Goal: Task Accomplishment & Management: Use online tool/utility

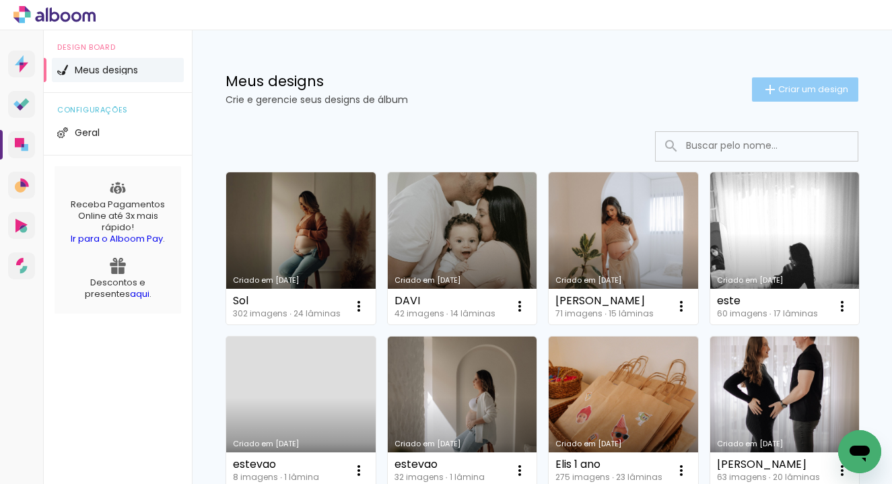
click at [804, 85] on span "Criar um design" at bounding box center [813, 89] width 70 height 9
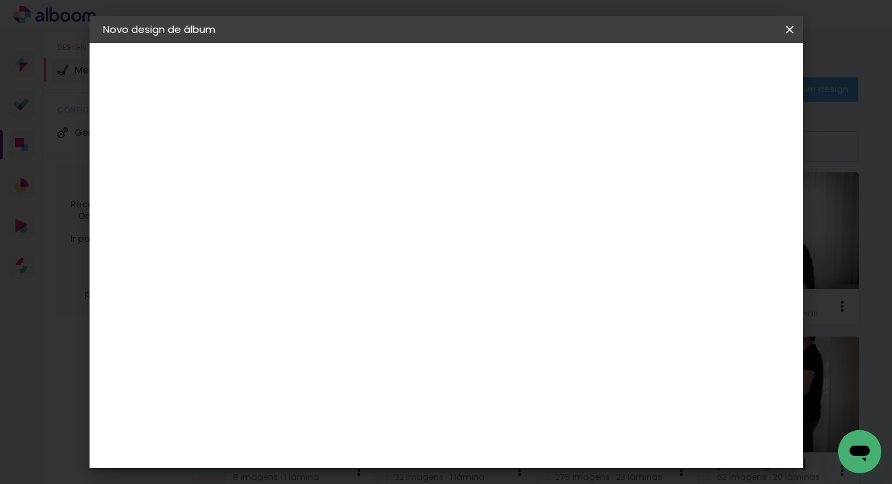
click at [323, 182] on input at bounding box center [323, 180] width 0 height 21
type input "[PERSON_NAME]"
type paper-input "[PERSON_NAME]"
click at [461, 81] on paper-button "Avançar" at bounding box center [428, 71] width 66 height 23
click at [0, 0] on slot "Tamanho Livre" at bounding box center [0, 0] width 0 height 0
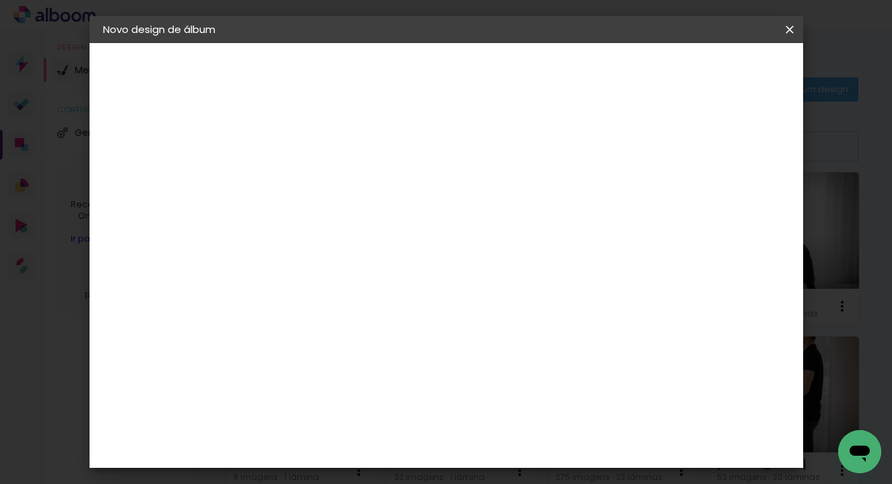
scroll to position [80, 0]
click at [0, 0] on slot "Tamanho Livre" at bounding box center [0, 0] width 0 height 0
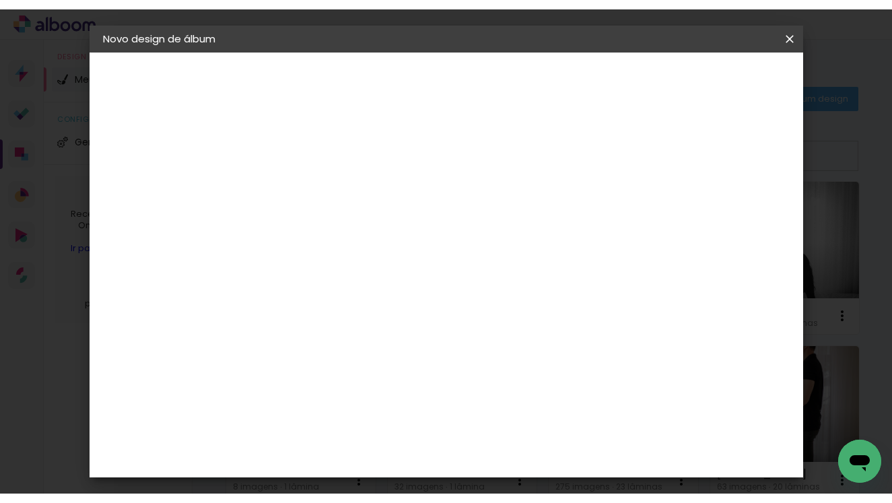
scroll to position [20, 0]
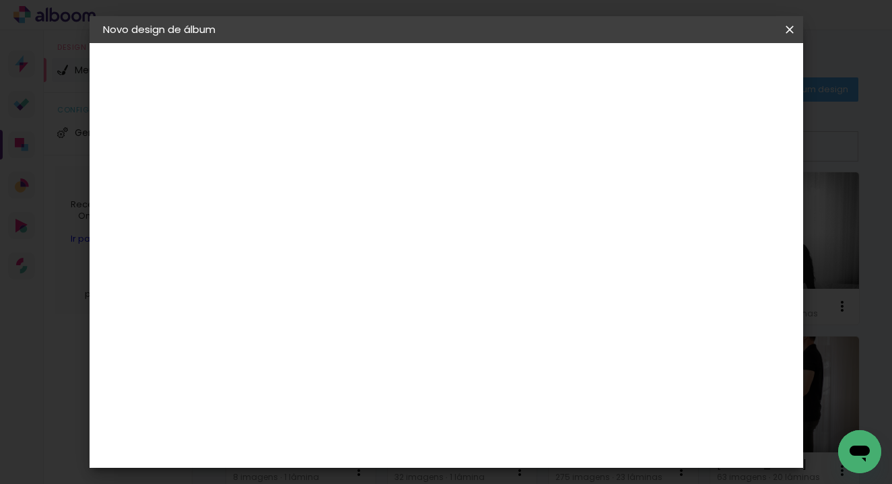
click at [0, 0] on slot "Avançar" at bounding box center [0, 0] width 0 height 0
click at [429, 212] on span "30" at bounding box center [432, 211] width 22 height 20
click at [284, 347] on input "30" at bounding box center [280, 344] width 35 height 20
click at [287, 347] on input "30" at bounding box center [280, 344] width 35 height 20
type input "20"
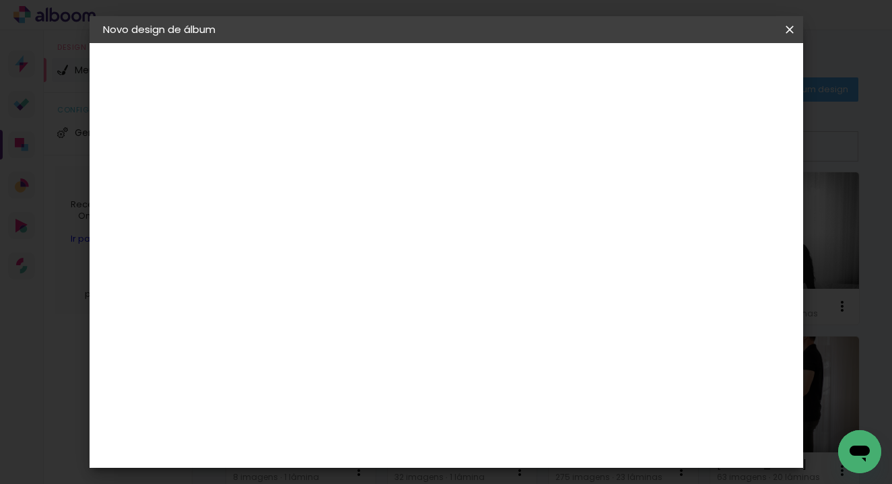
type paper-input "20"
click at [715, 67] on span "Iniciar design" at bounding box center [684, 71] width 61 height 9
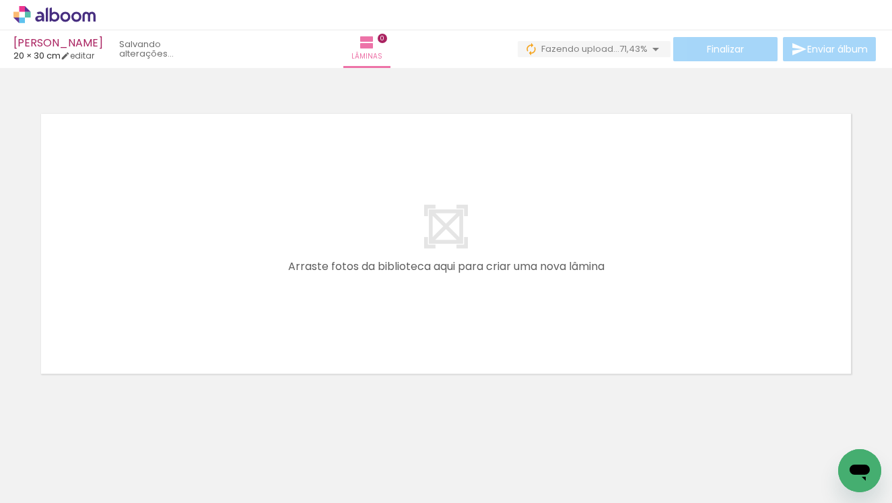
click at [488, 429] on iron-icon at bounding box center [482, 430] width 14 height 14
click at [161, 461] on div at bounding box center [135, 457] width 67 height 45
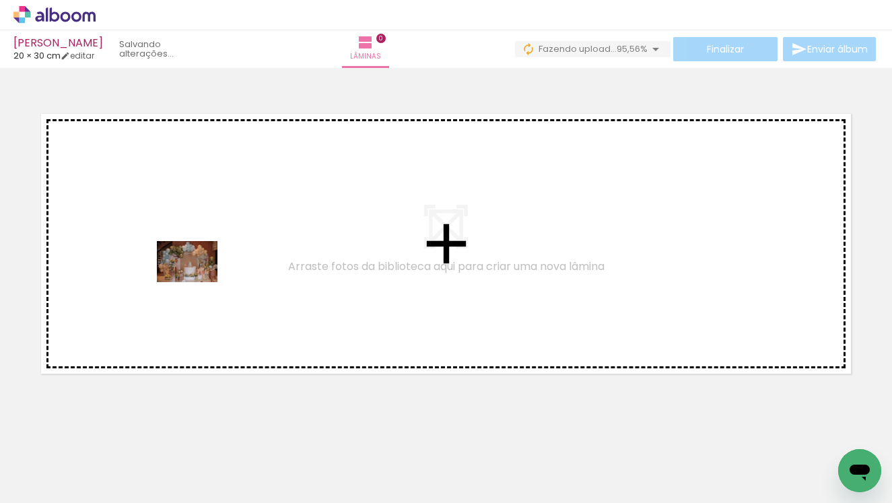
drag, startPoint x: 147, startPoint y: 474, endPoint x: 197, endPoint y: 281, distance: 199.5
click at [197, 281] on quentale-workspace at bounding box center [446, 251] width 892 height 503
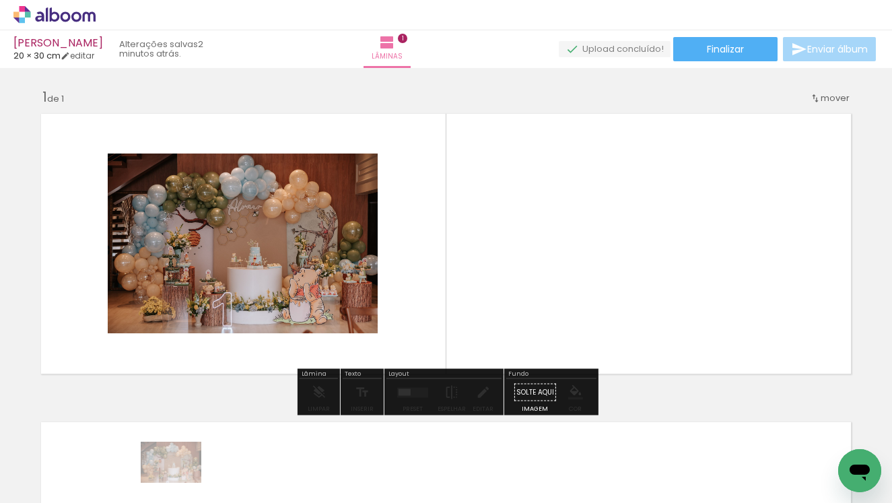
drag, startPoint x: 143, startPoint y: 466, endPoint x: 159, endPoint y: 487, distance: 25.9
click at [159, 480] on div at bounding box center [135, 457] width 67 height 45
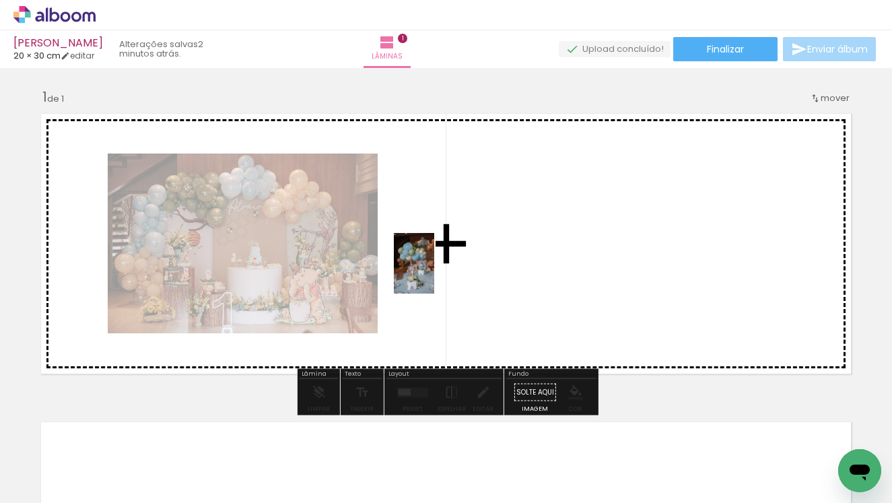
drag, startPoint x: 210, startPoint y: 470, endPoint x: 434, endPoint y: 273, distance: 298.5
click at [434, 273] on quentale-workspace at bounding box center [446, 251] width 892 height 503
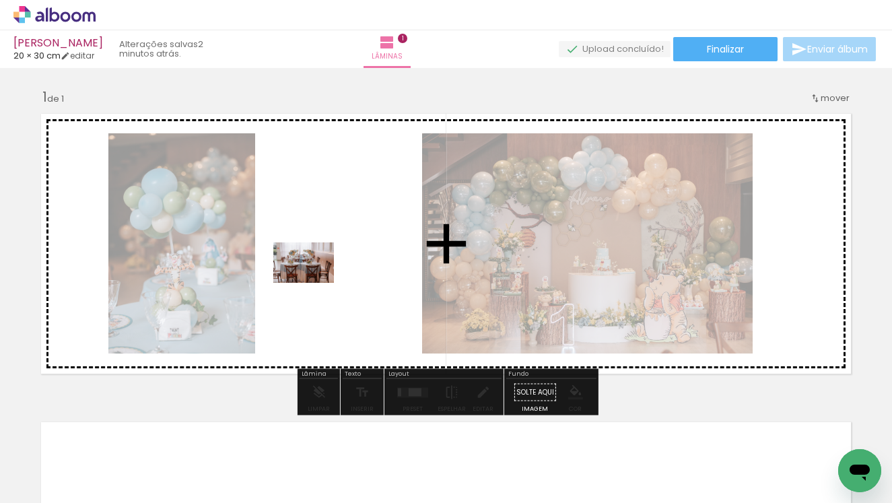
drag, startPoint x: 290, startPoint y: 466, endPoint x: 314, endPoint y: 283, distance: 184.6
click at [314, 283] on quentale-workspace at bounding box center [446, 251] width 892 height 503
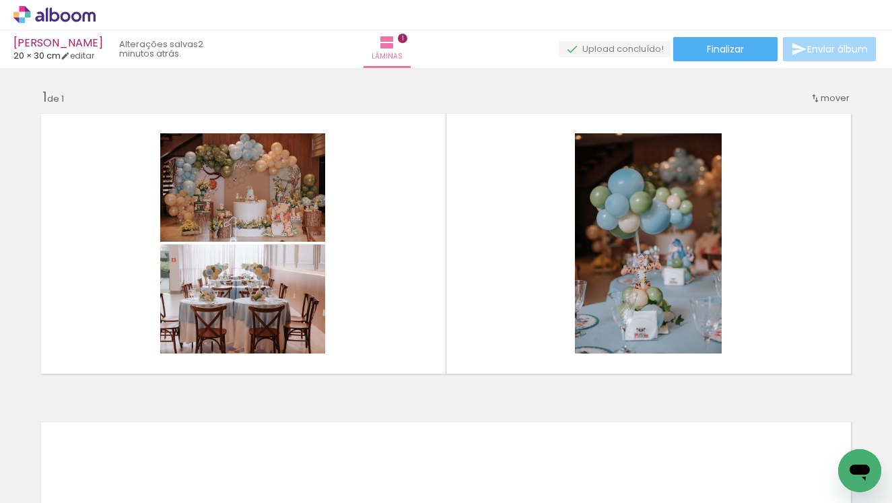
click at [297, 458] on div at bounding box center [285, 457] width 67 height 44
click at [213, 478] on div at bounding box center [210, 457] width 44 height 67
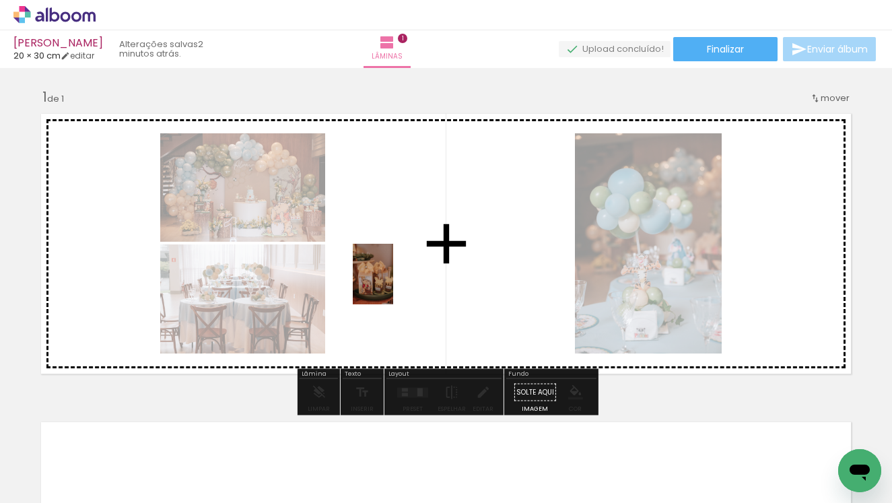
drag, startPoint x: 371, startPoint y: 470, endPoint x: 393, endPoint y: 284, distance: 187.1
click at [393, 284] on quentale-workspace at bounding box center [446, 251] width 892 height 503
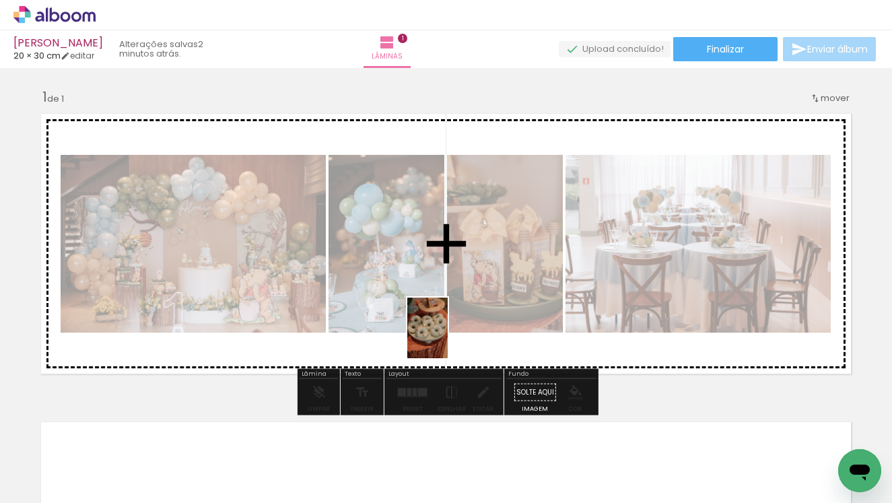
drag, startPoint x: 443, startPoint y: 462, endPoint x: 458, endPoint y: 287, distance: 175.6
click at [458, 287] on quentale-workspace at bounding box center [446, 251] width 892 height 503
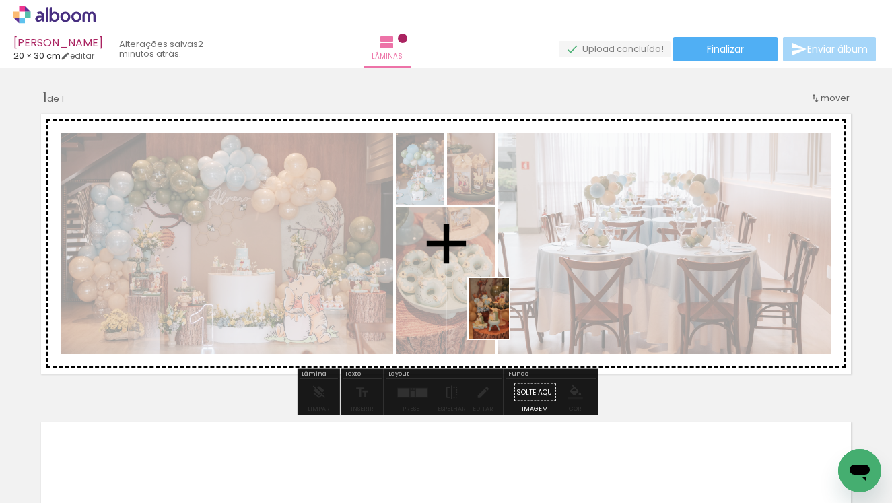
drag, startPoint x: 520, startPoint y: 476, endPoint x: 509, endPoint y: 318, distance: 157.8
click at [509, 318] on quentale-workspace at bounding box center [446, 251] width 892 height 503
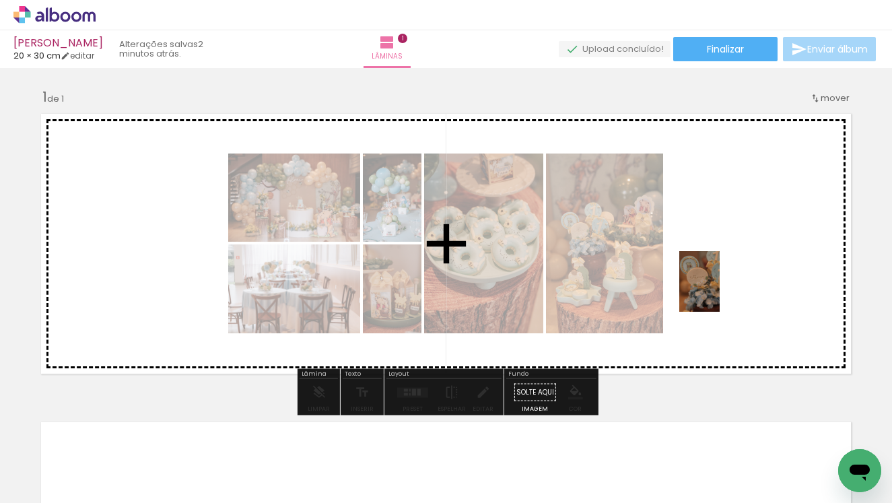
drag, startPoint x: 598, startPoint y: 470, endPoint x: 719, endPoint y: 291, distance: 216.5
click at [719, 291] on quentale-workspace at bounding box center [446, 251] width 892 height 503
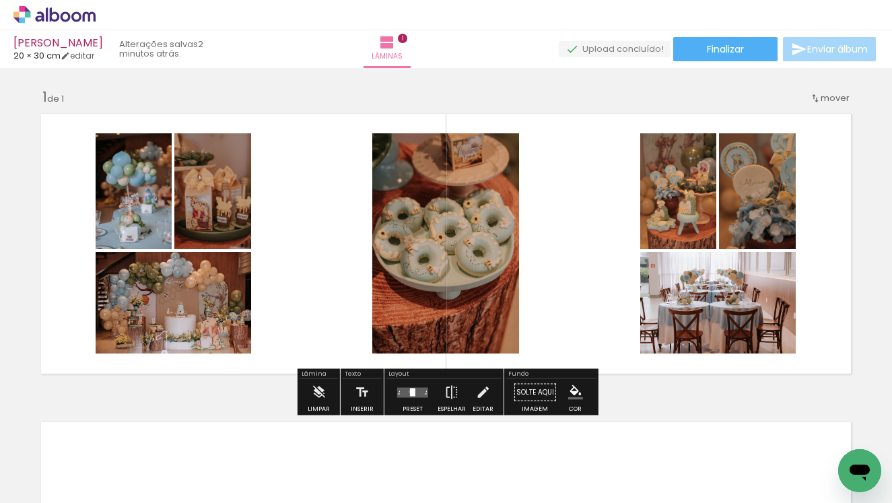
click at [410, 391] on div at bounding box center [412, 392] width 5 height 8
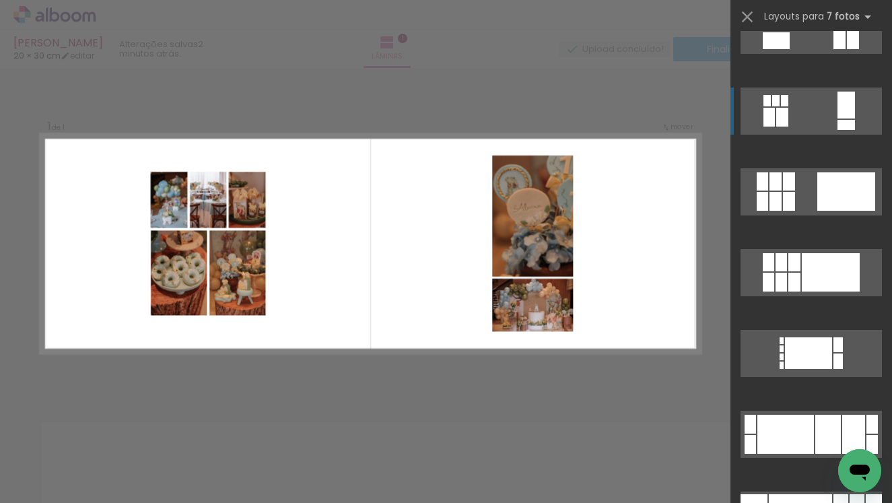
scroll to position [2055, 0]
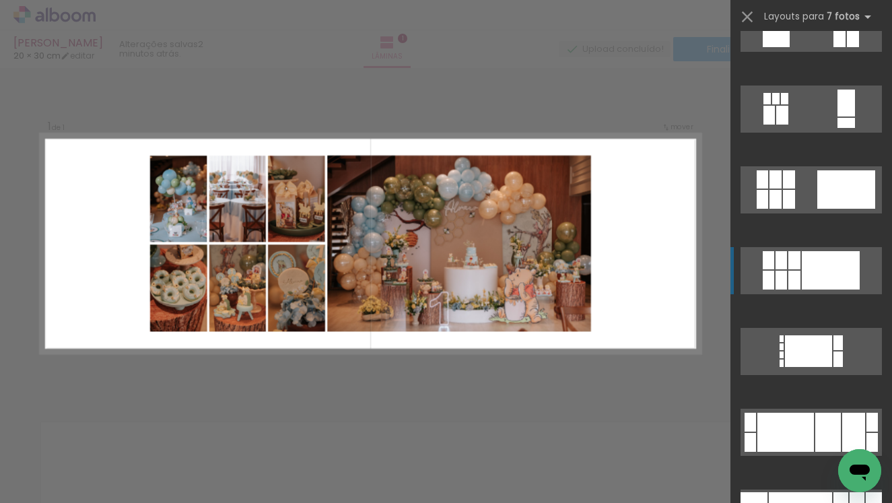
click at [804, 266] on div at bounding box center [830, 270] width 58 height 38
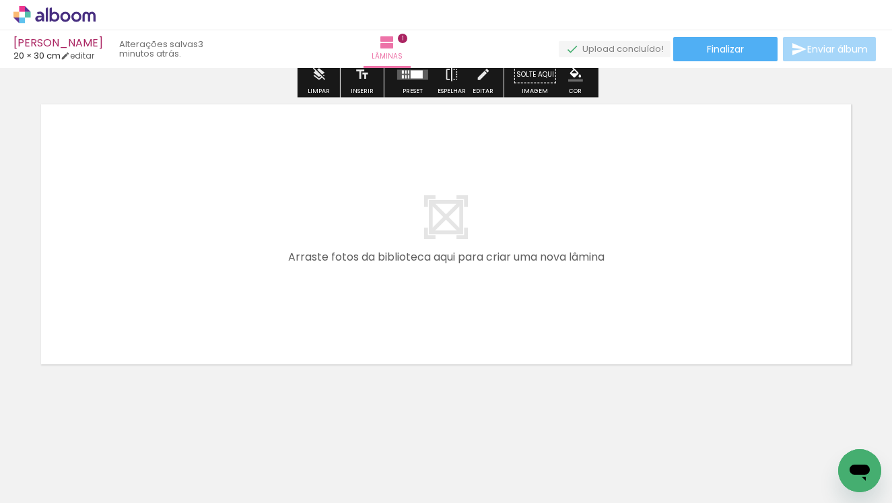
scroll to position [0, 0]
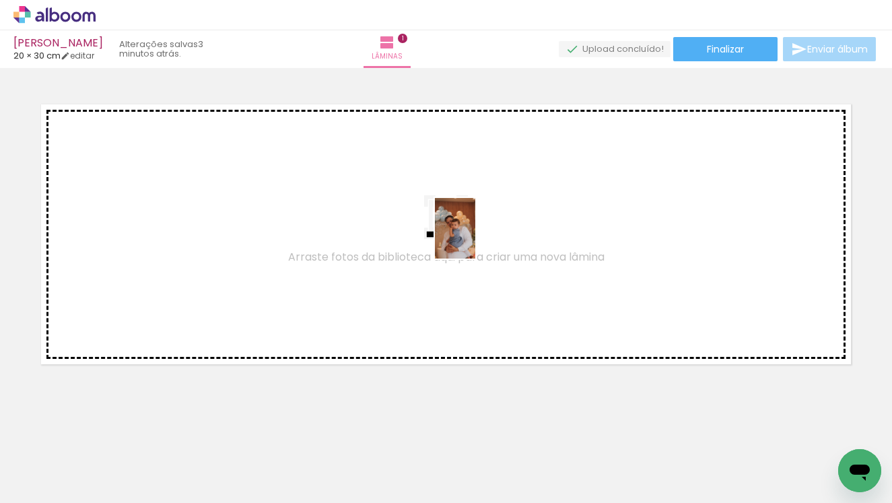
drag, startPoint x: 666, startPoint y: 466, endPoint x: 472, endPoint y: 236, distance: 299.9
click at [472, 236] on quentale-workspace at bounding box center [446, 251] width 892 height 503
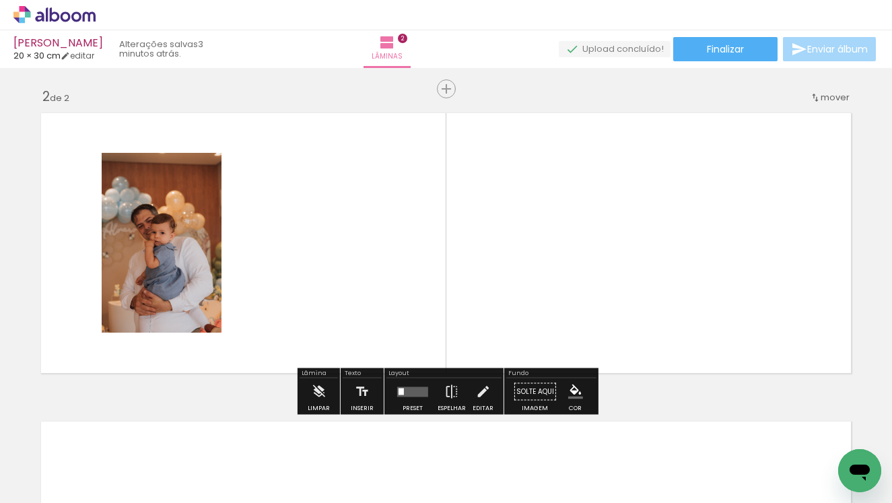
scroll to position [309, 0]
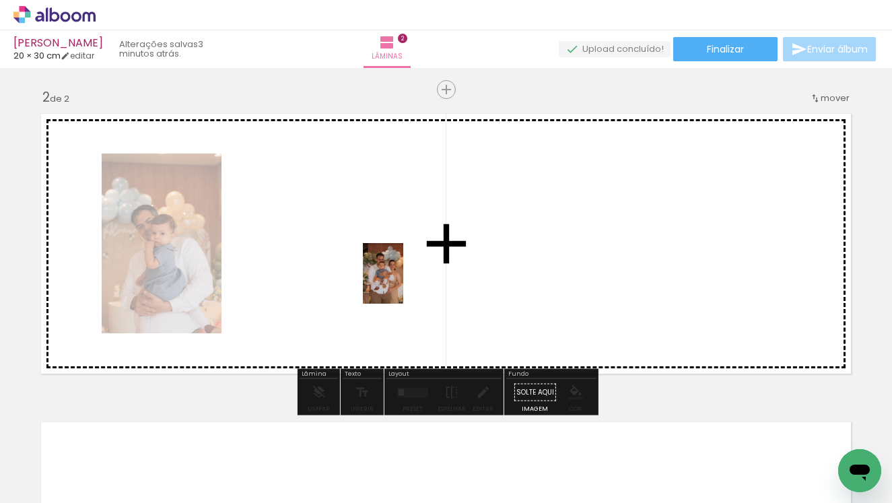
drag, startPoint x: 748, startPoint y: 471, endPoint x: 403, endPoint y: 283, distance: 393.0
click at [403, 283] on quentale-workspace at bounding box center [446, 251] width 892 height 503
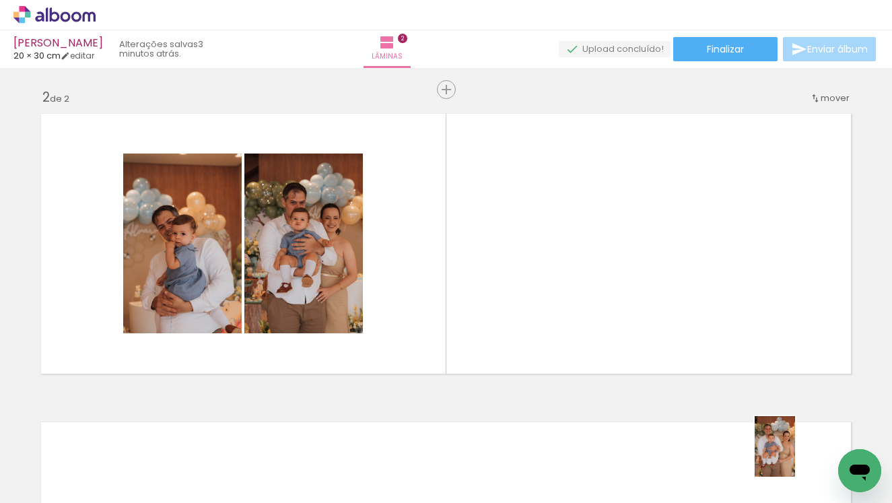
drag, startPoint x: 806, startPoint y: 478, endPoint x: 801, endPoint y: 464, distance: 14.3
click at [801, 464] on div at bounding box center [813, 457] width 44 height 67
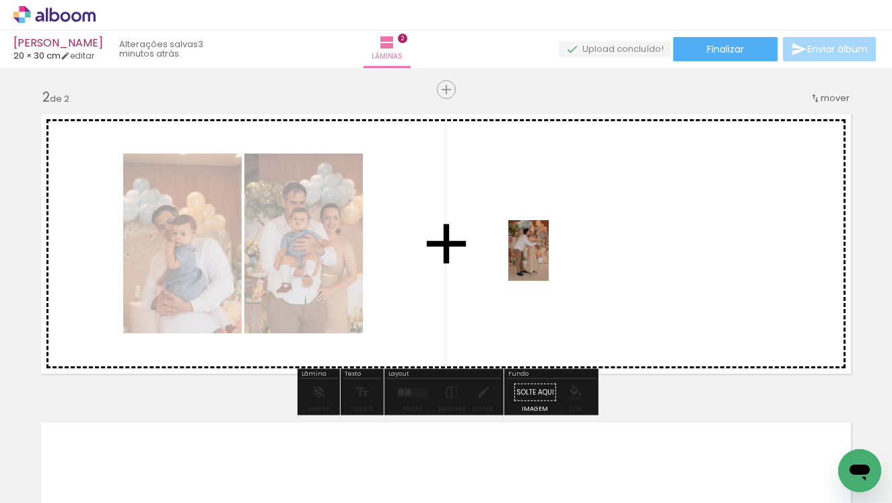
drag, startPoint x: 690, startPoint y: 471, endPoint x: 494, endPoint y: 247, distance: 297.6
click at [494, 247] on quentale-workspace at bounding box center [446, 251] width 892 height 503
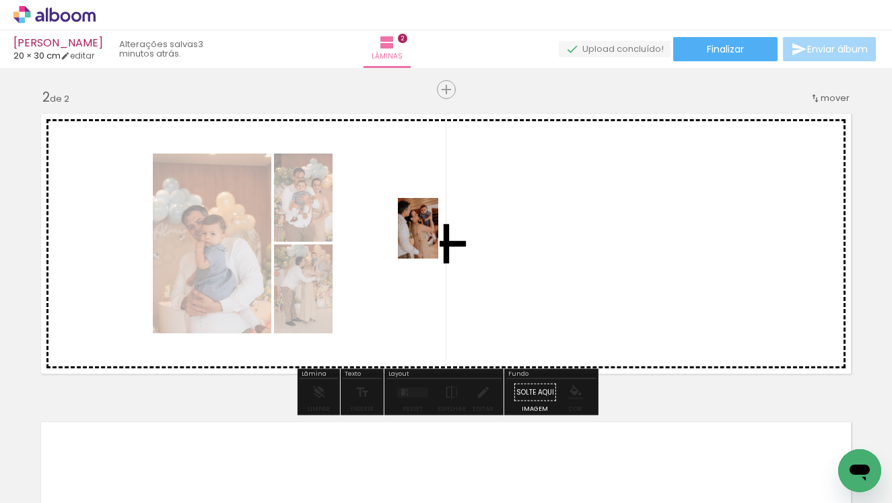
drag, startPoint x: 769, startPoint y: 474, endPoint x: 438, endPoint y: 238, distance: 405.8
click at [438, 238] on quentale-workspace at bounding box center [446, 251] width 892 height 503
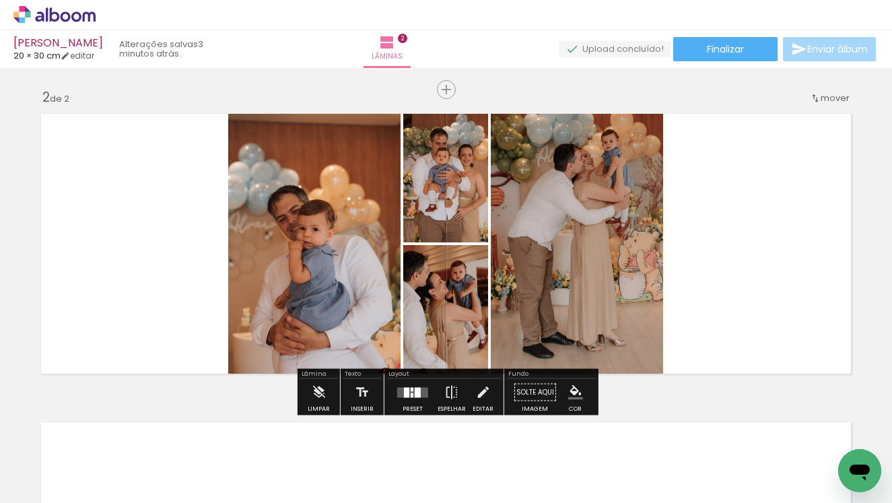
scroll to position [0, 450]
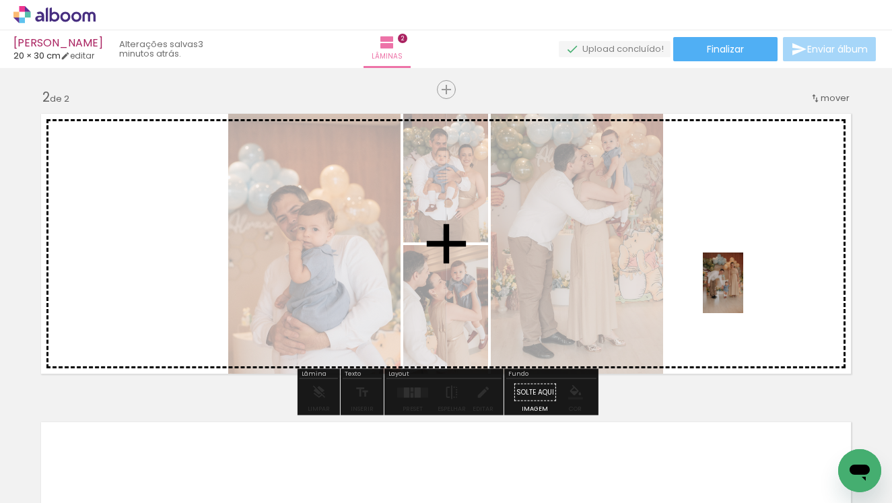
drag, startPoint x: 755, startPoint y: 471, endPoint x: 741, endPoint y: 261, distance: 210.4
click at [741, 261] on quentale-workspace at bounding box center [446, 251] width 892 height 503
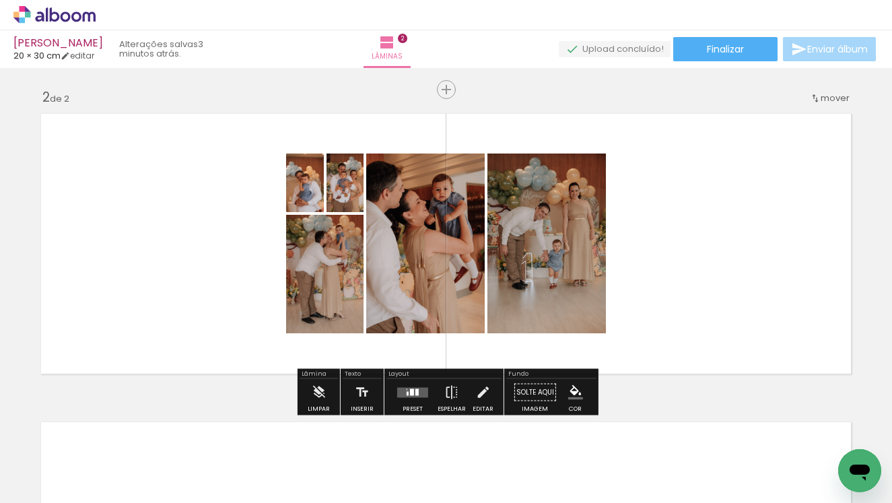
click at [403, 399] on div at bounding box center [412, 392] width 36 height 27
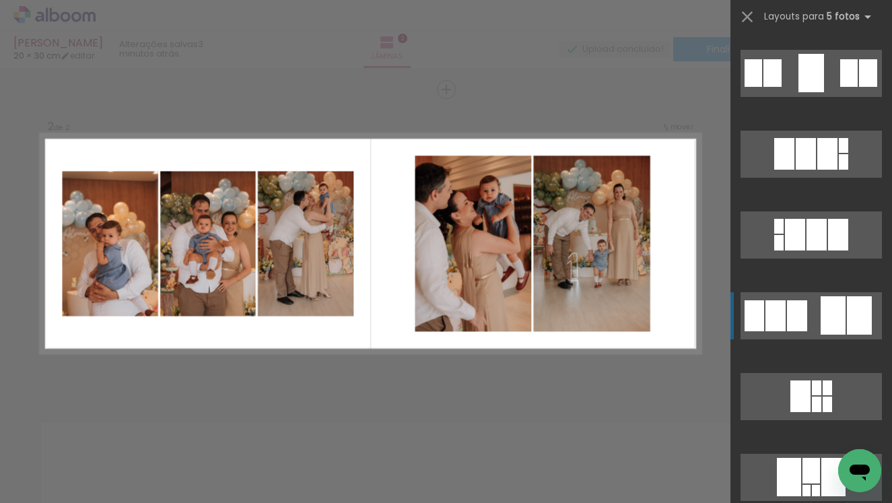
scroll to position [1527, 0]
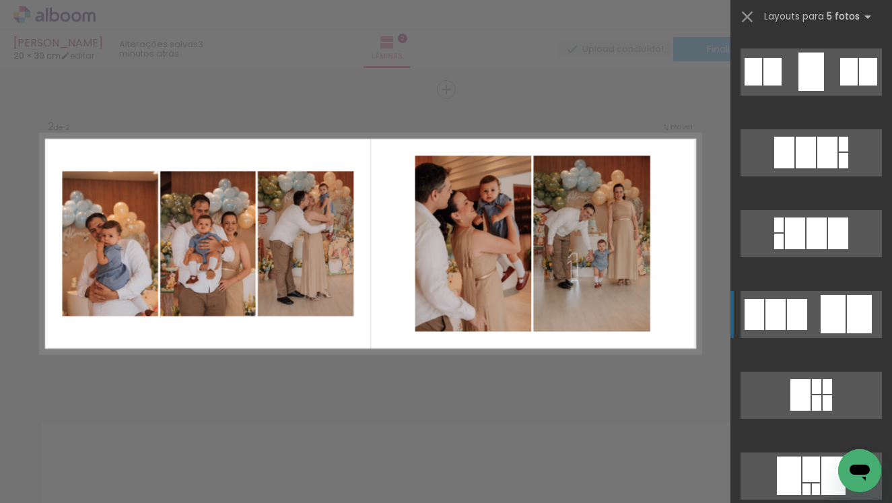
click at [786, 311] on quentale-layouter at bounding box center [810, 314] width 141 height 47
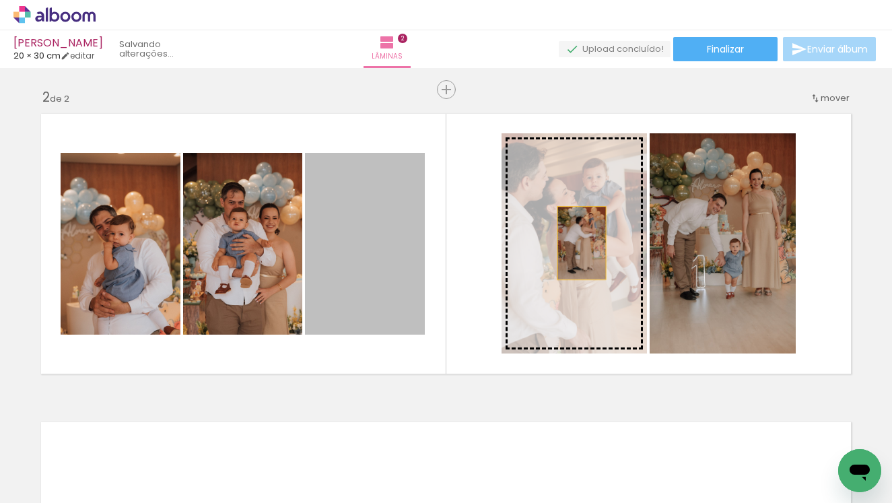
drag, startPoint x: 390, startPoint y: 265, endPoint x: 581, endPoint y: 243, distance: 192.4
click at [0, 0] on slot at bounding box center [0, 0] width 0 height 0
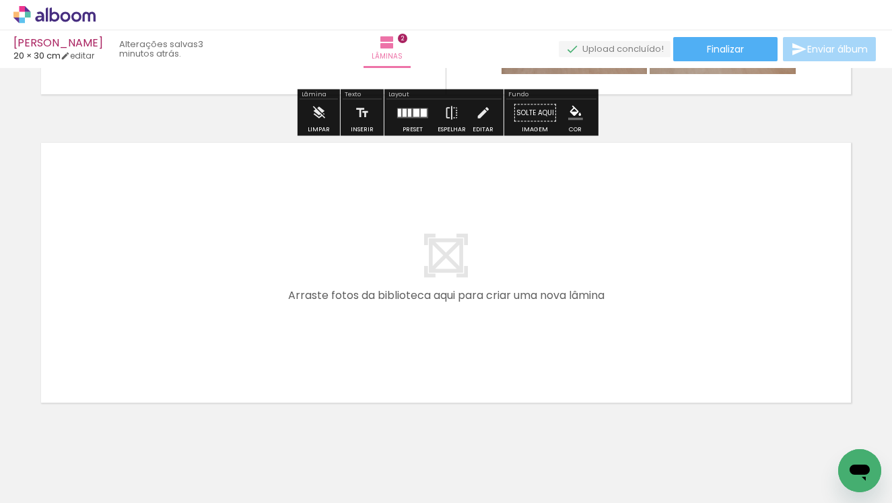
scroll to position [591, 0]
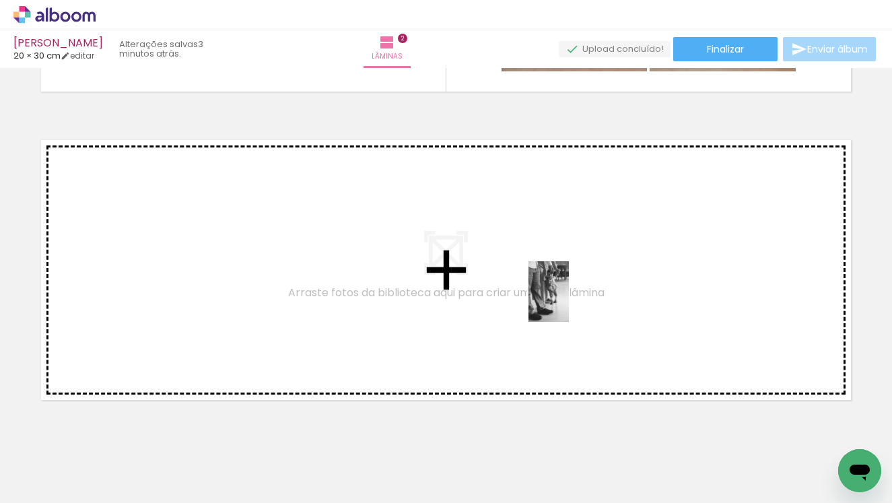
drag, startPoint x: 592, startPoint y: 469, endPoint x: 569, endPoint y: 301, distance: 169.1
click at [569, 301] on quentale-workspace at bounding box center [446, 251] width 892 height 503
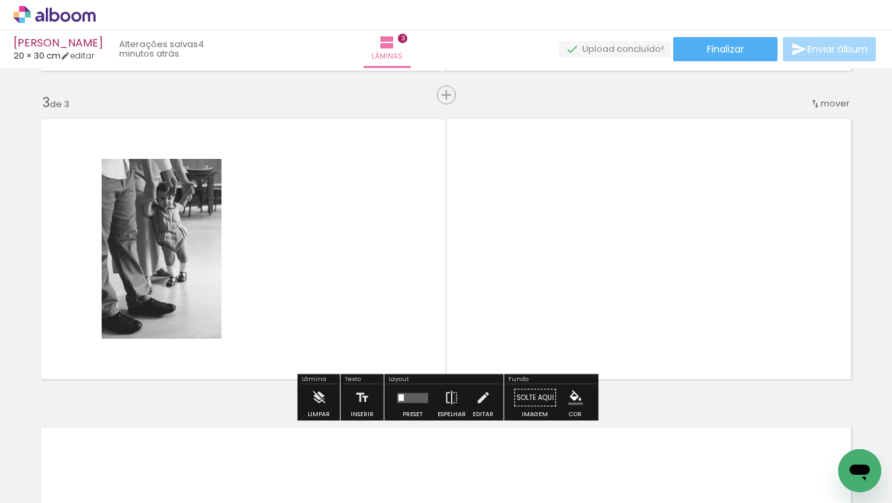
scroll to position [617, 0]
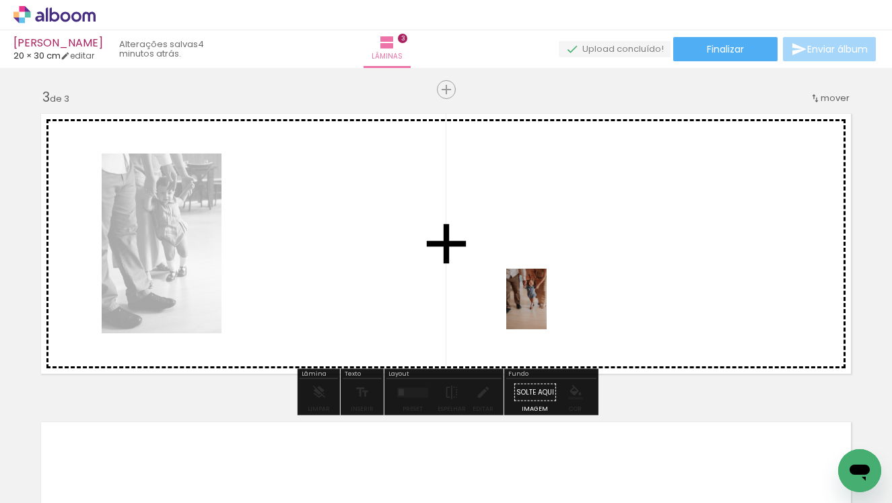
drag, startPoint x: 676, startPoint y: 475, endPoint x: 546, endPoint y: 309, distance: 210.9
click at [546, 309] on quentale-workspace at bounding box center [446, 251] width 892 height 503
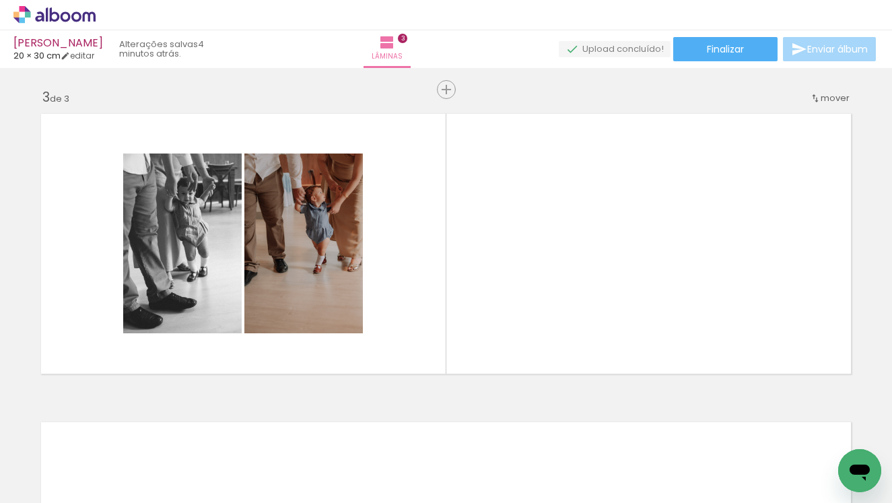
scroll to position [0, 614]
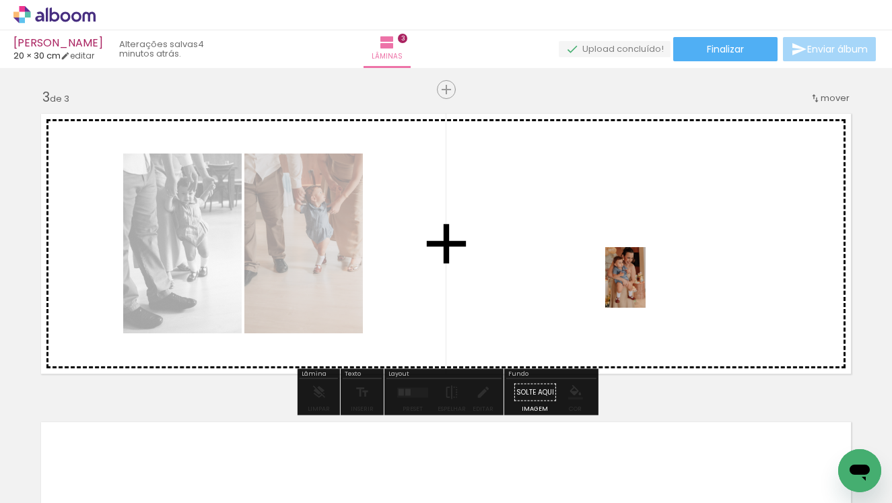
drag, startPoint x: 664, startPoint y: 462, endPoint x: 642, endPoint y: 271, distance: 191.7
click at [642, 271] on quentale-workspace at bounding box center [446, 251] width 892 height 503
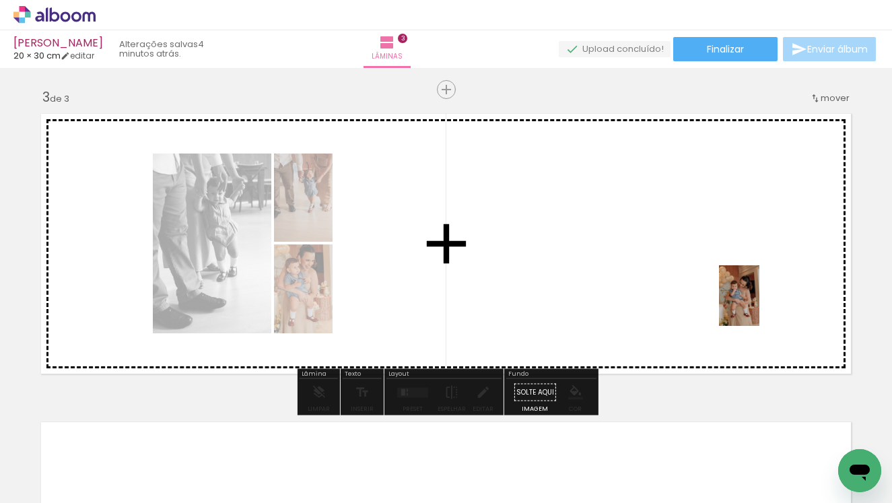
drag, startPoint x: 733, startPoint y: 482, endPoint x: 759, endPoint y: 306, distance: 178.3
click at [759, 306] on quentale-workspace at bounding box center [446, 251] width 892 height 503
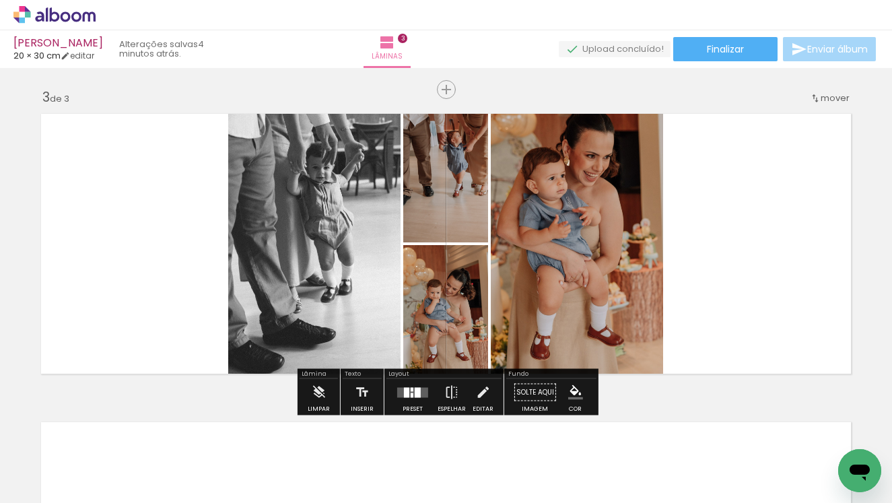
click at [416, 396] on div at bounding box center [418, 392] width 6 height 10
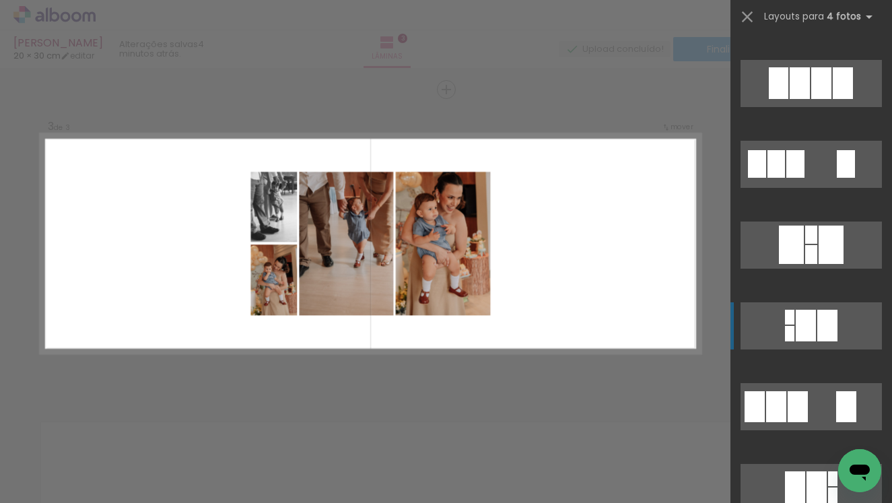
scroll to position [2072, 0]
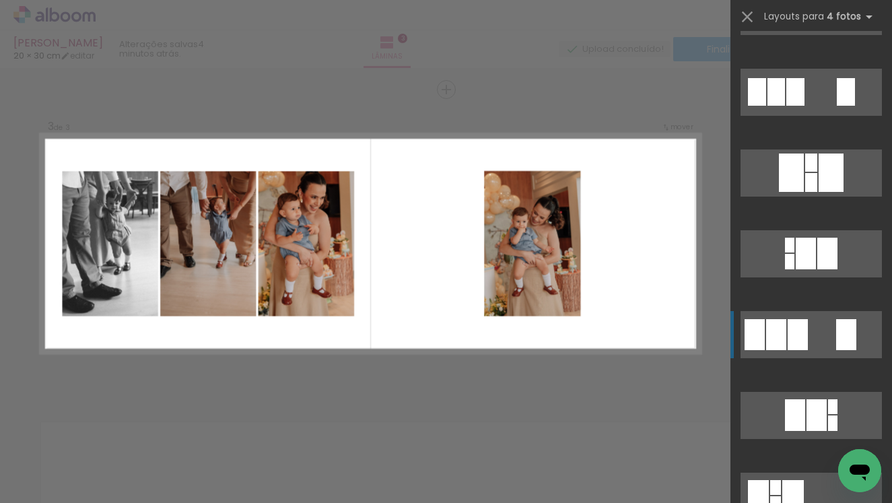
click at [797, 334] on div at bounding box center [797, 334] width 20 height 31
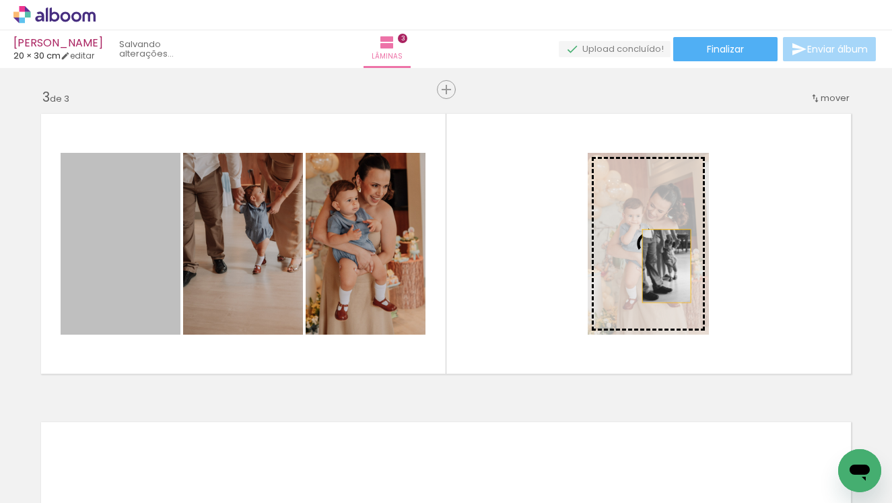
drag, startPoint x: 139, startPoint y: 235, endPoint x: 666, endPoint y: 266, distance: 527.8
click at [0, 0] on slot at bounding box center [0, 0] width 0 height 0
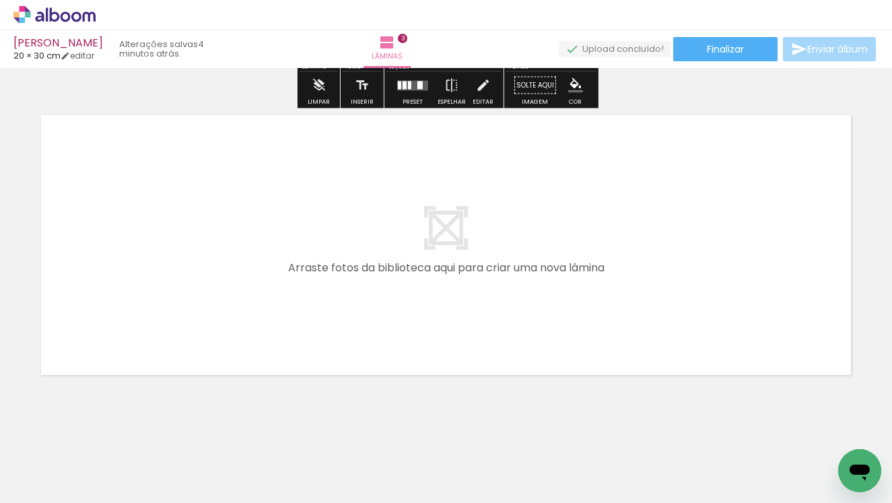
scroll to position [0, 871]
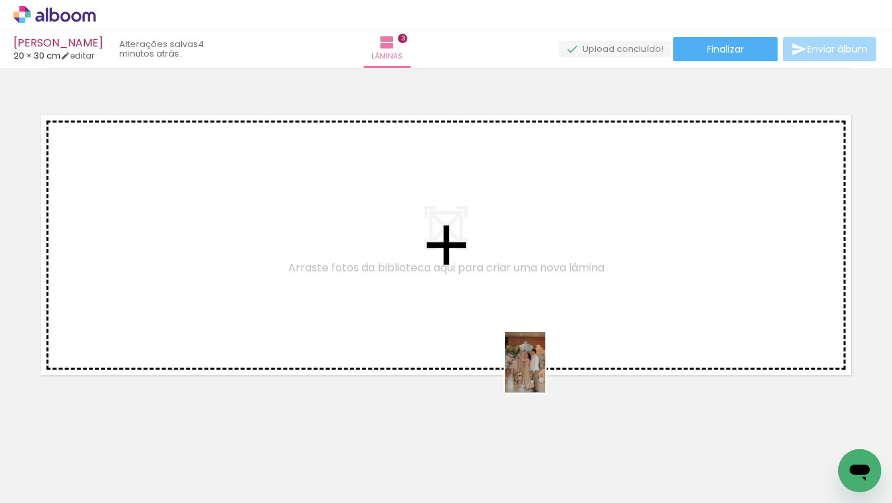
drag, startPoint x: 563, startPoint y: 476, endPoint x: 545, endPoint y: 372, distance: 105.1
click at [545, 372] on quentale-workspace at bounding box center [446, 251] width 892 height 503
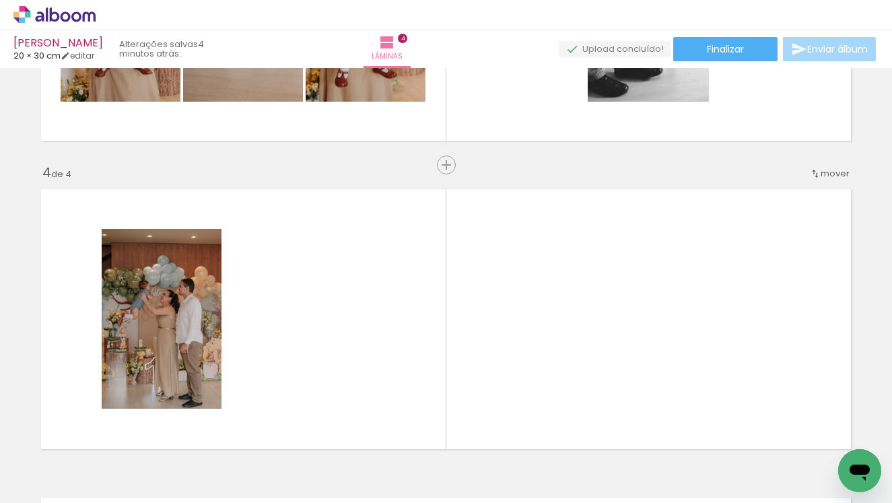
scroll to position [854, 0]
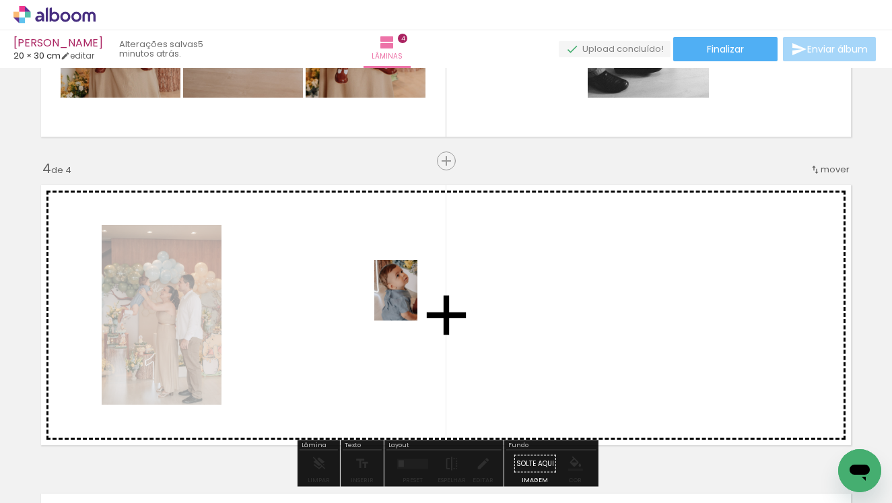
drag, startPoint x: 629, startPoint y: 458, endPoint x: 415, endPoint y: 300, distance: 266.6
click at [415, 300] on quentale-workspace at bounding box center [446, 251] width 892 height 503
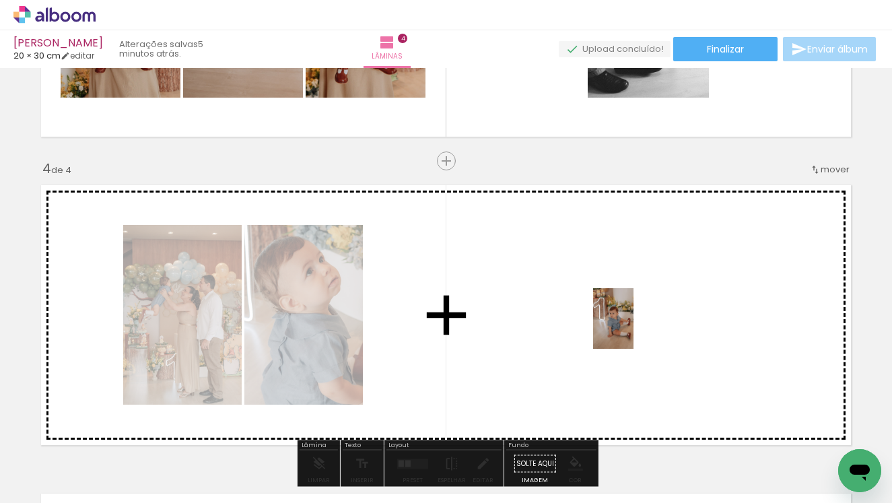
drag, startPoint x: 700, startPoint y: 470, endPoint x: 633, endPoint y: 328, distance: 156.2
click at [633, 328] on quentale-workspace at bounding box center [446, 251] width 892 height 503
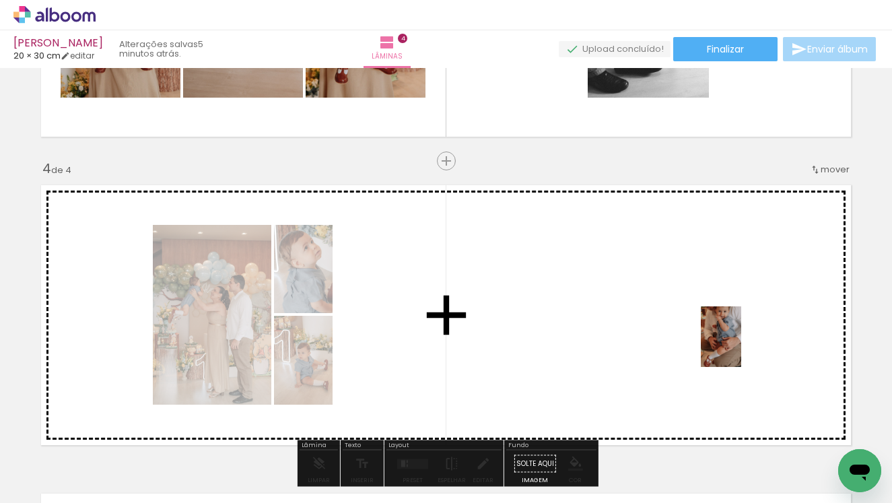
drag, startPoint x: 779, startPoint y: 481, endPoint x: 741, endPoint y: 347, distance: 139.8
click at [741, 347] on quentale-workspace at bounding box center [446, 251] width 892 height 503
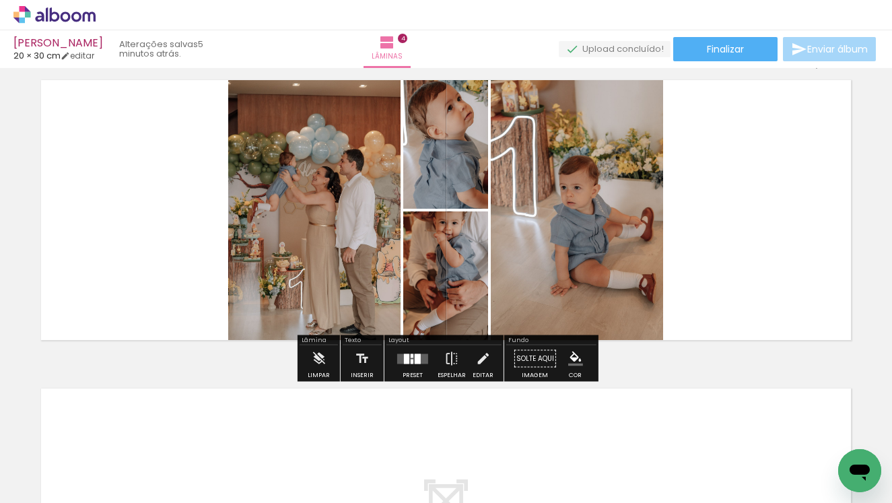
scroll to position [973, 0]
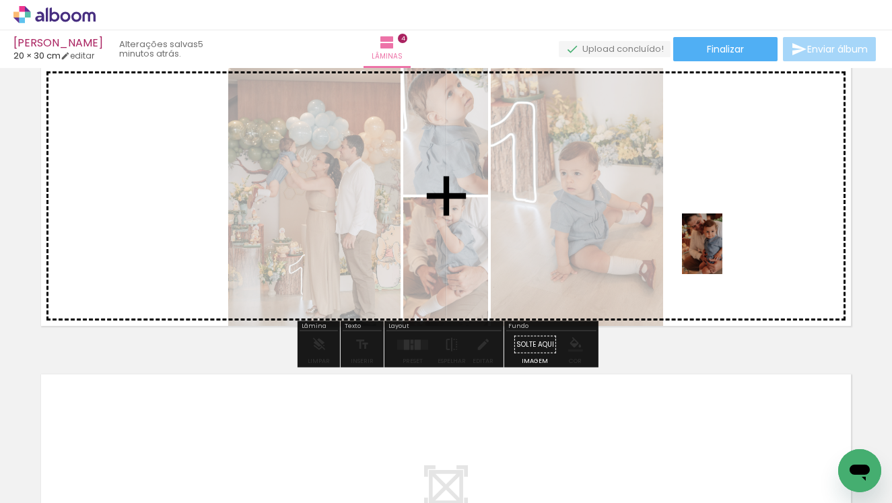
drag, startPoint x: 735, startPoint y: 475, endPoint x: 722, endPoint y: 254, distance: 221.8
click at [722, 254] on quentale-workspace at bounding box center [446, 251] width 892 height 503
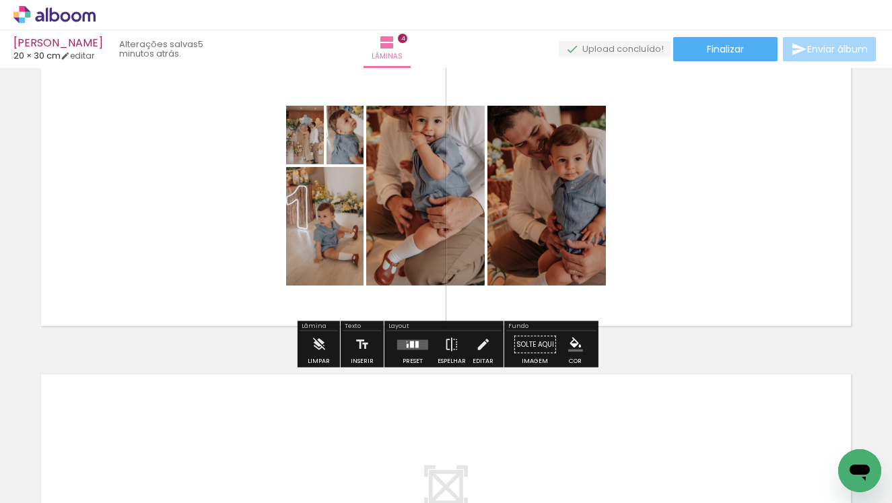
click at [408, 349] on quentale-layouter at bounding box center [412, 344] width 31 height 10
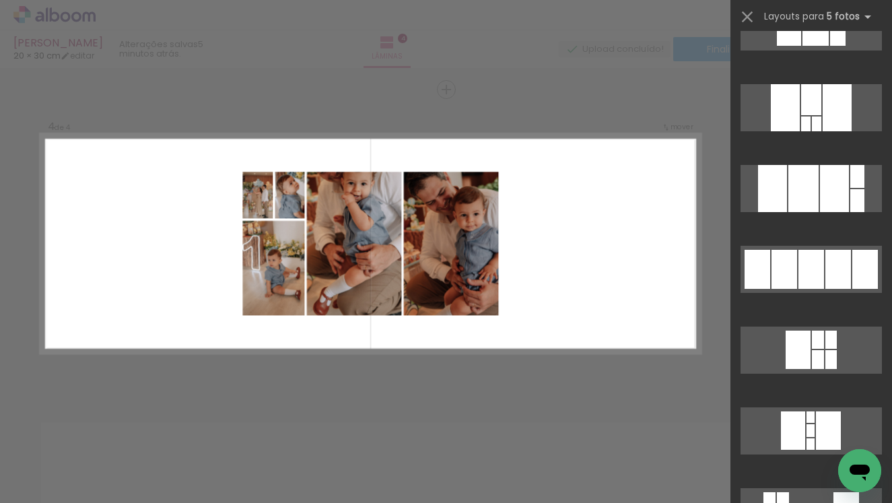
scroll to position [448, 0]
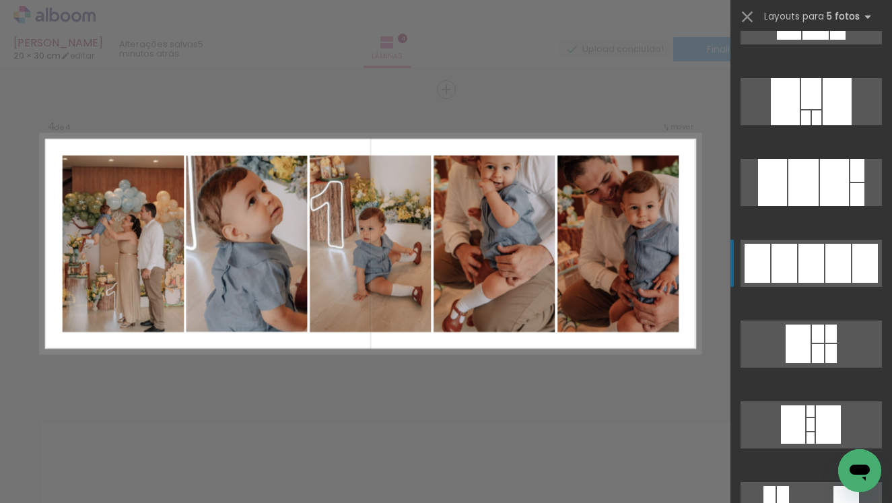
click at [798, 271] on div at bounding box center [811, 263] width 26 height 39
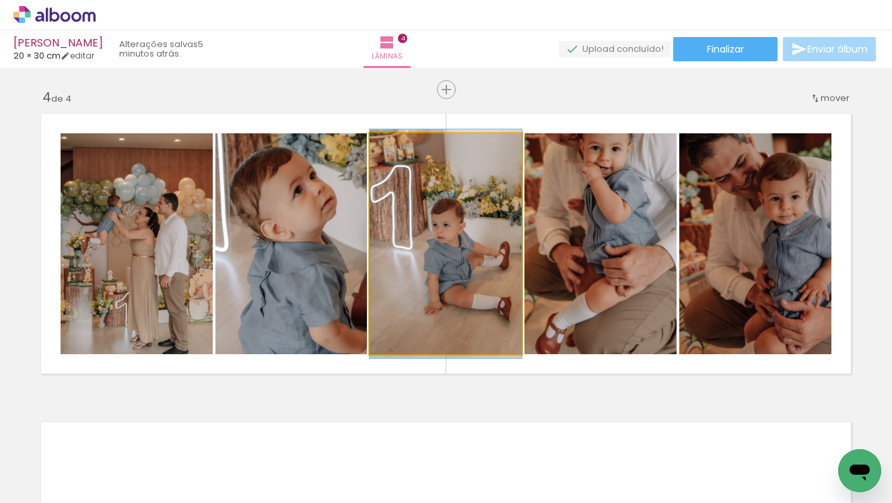
drag, startPoint x: 459, startPoint y: 275, endPoint x: 444, endPoint y: 275, distance: 14.8
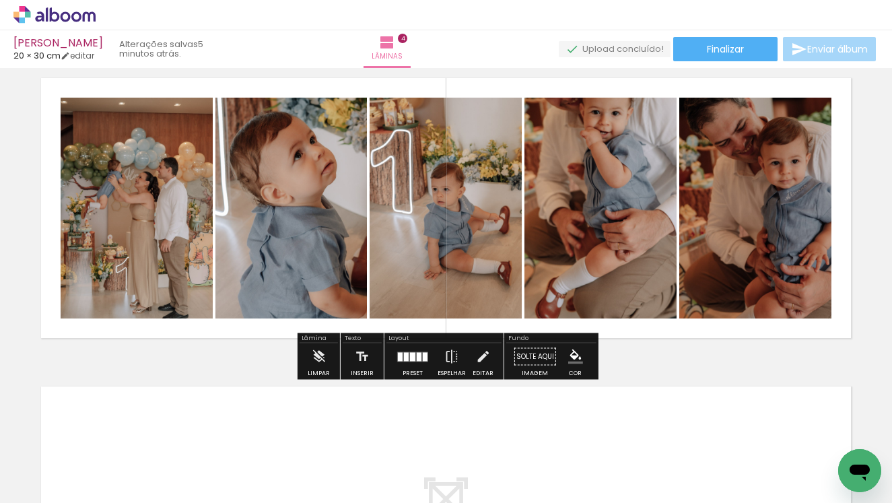
scroll to position [966, 0]
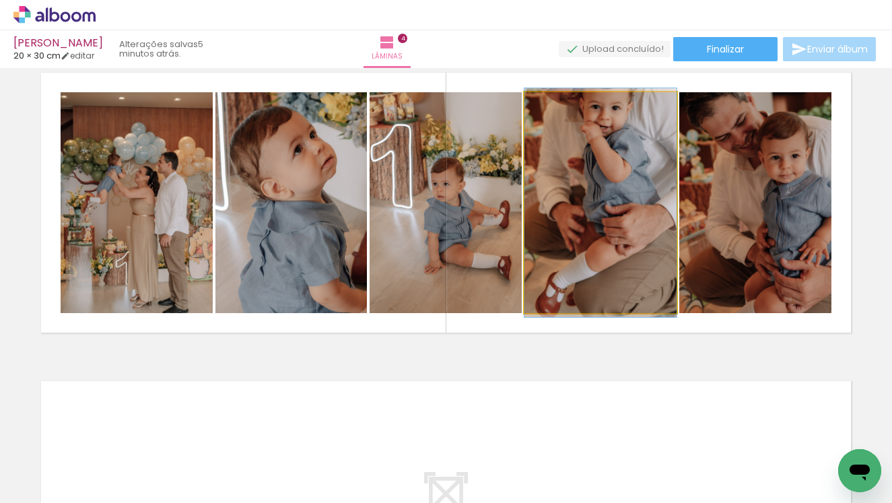
click at [592, 244] on quentale-photo at bounding box center [600, 202] width 152 height 221
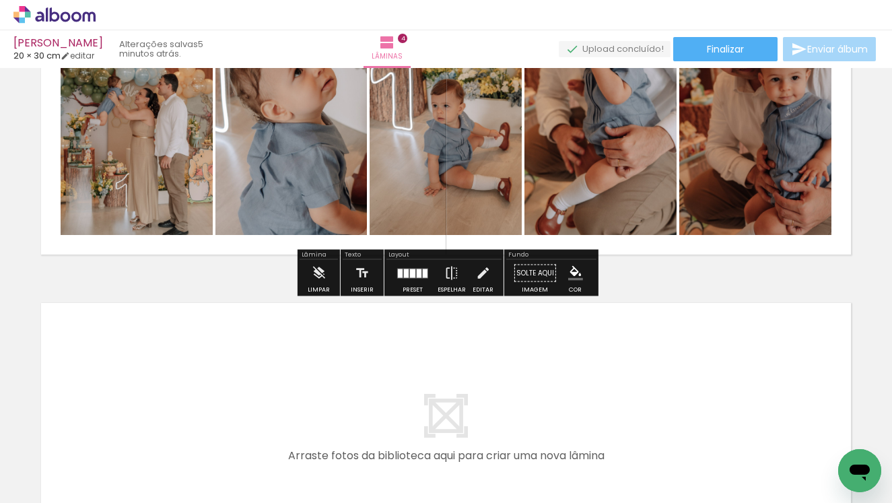
scroll to position [1039, 0]
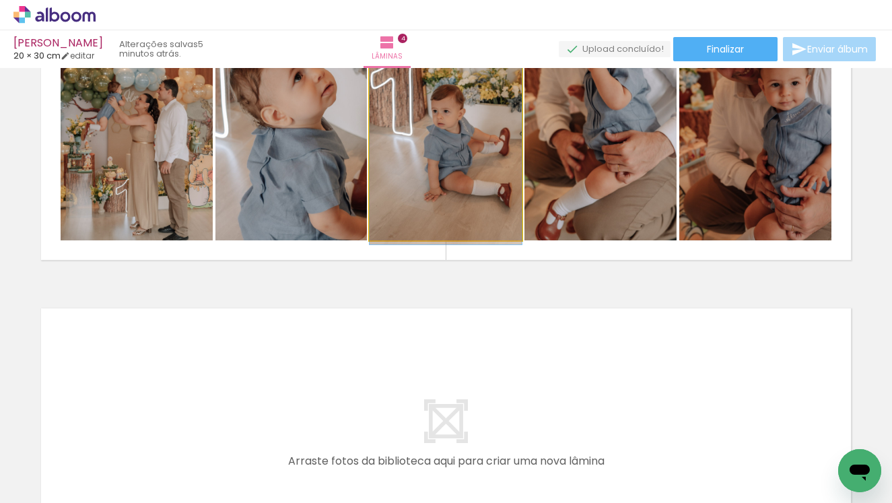
click at [476, 159] on quentale-photo at bounding box center [445, 130] width 152 height 221
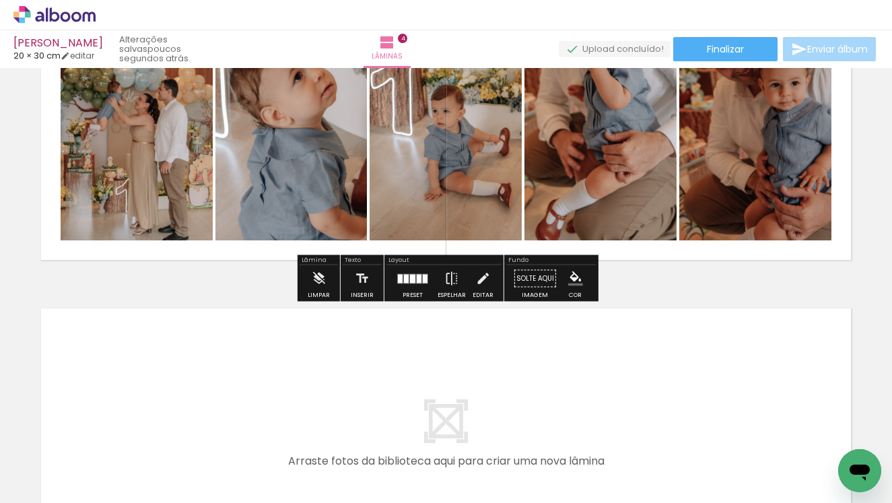
click at [410, 284] on div at bounding box center [412, 278] width 36 height 27
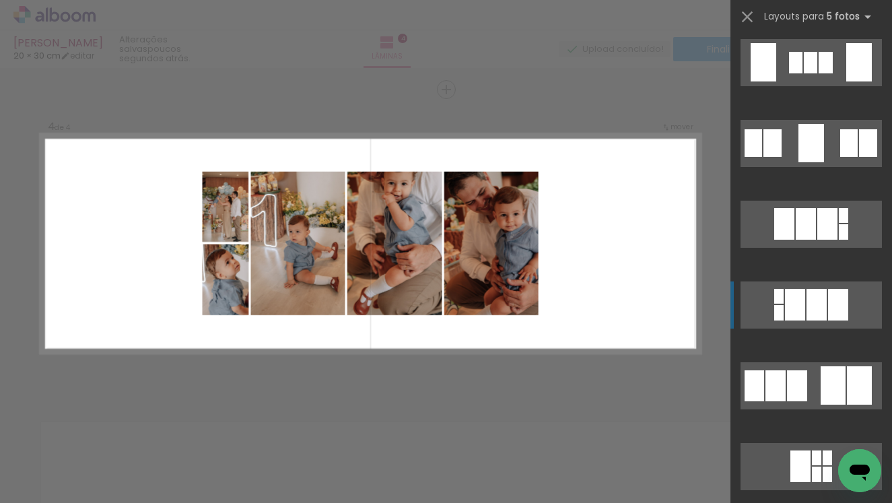
scroll to position [1469, 0]
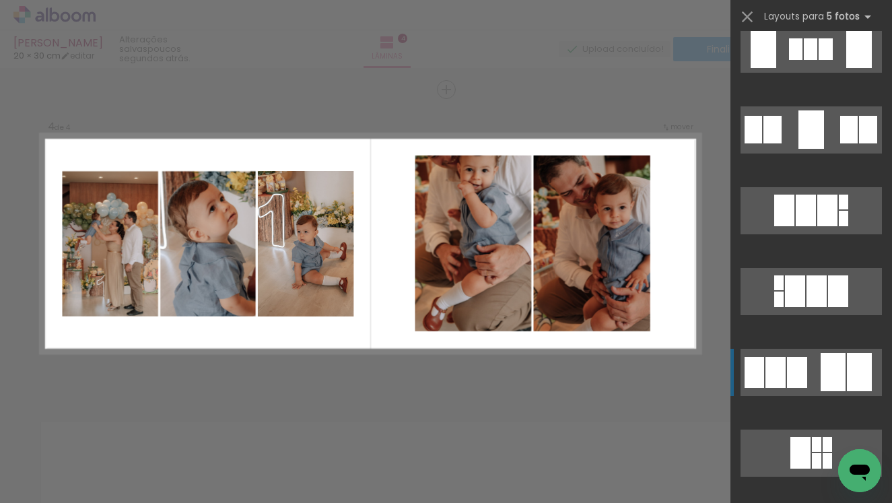
click at [785, 365] on quentale-layouter at bounding box center [810, 372] width 141 height 47
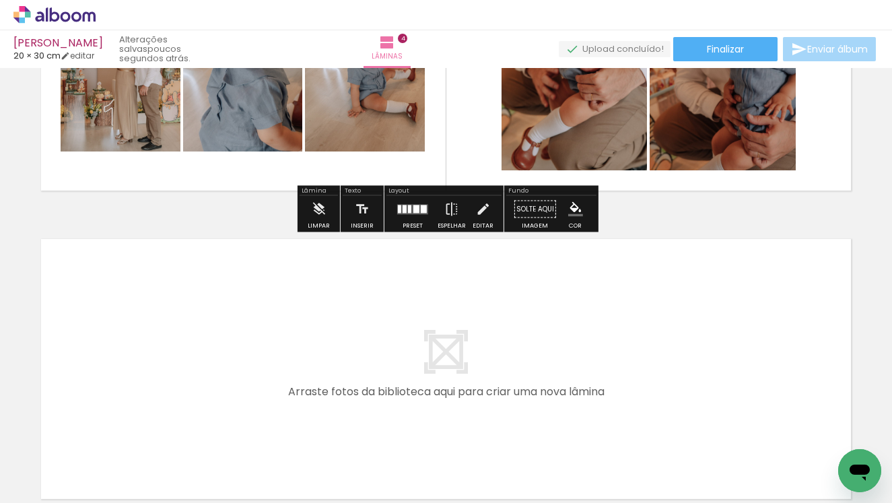
scroll to position [1227, 0]
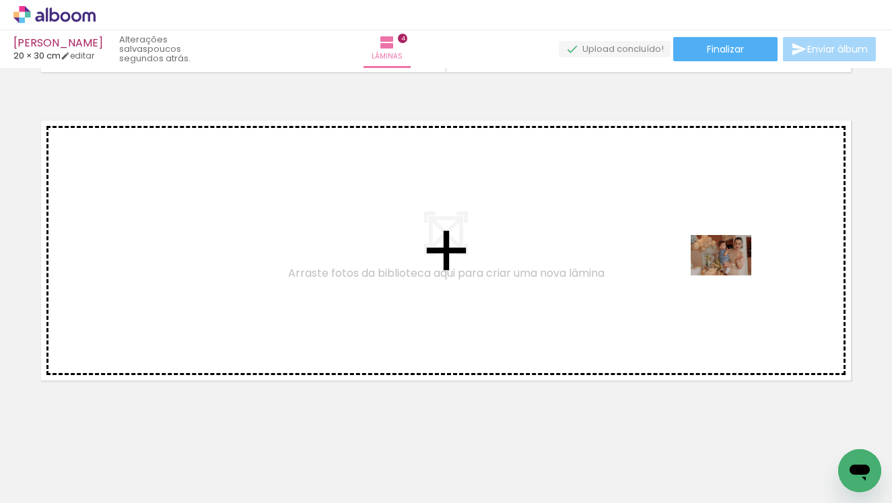
drag, startPoint x: 818, startPoint y: 470, endPoint x: 675, endPoint y: 234, distance: 276.5
click at [675, 234] on quentale-workspace at bounding box center [446, 251] width 892 height 503
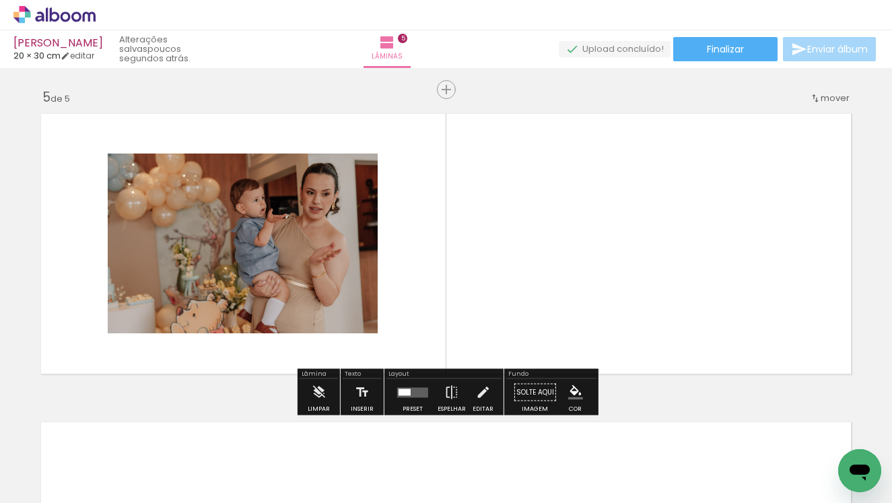
scroll to position [0, 1106]
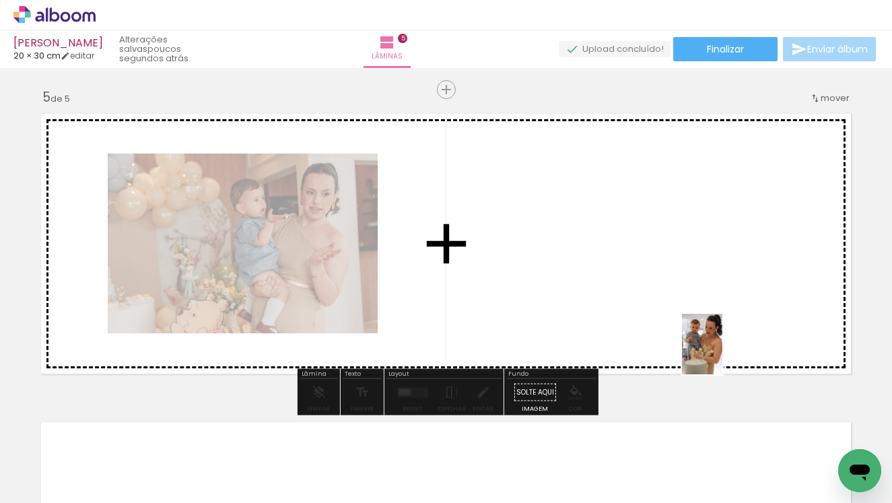
drag, startPoint x: 760, startPoint y: 466, endPoint x: 707, endPoint y: 289, distance: 184.2
click at [707, 289] on quentale-workspace at bounding box center [446, 251] width 892 height 503
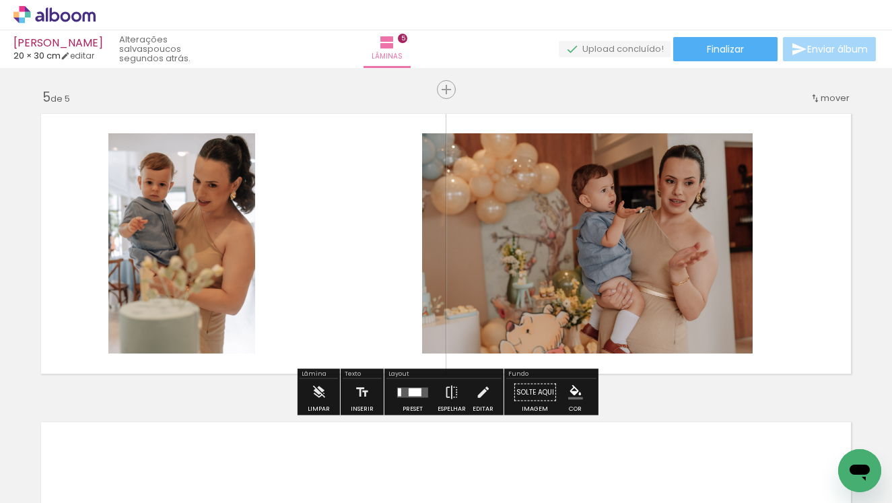
scroll to position [0, 1195]
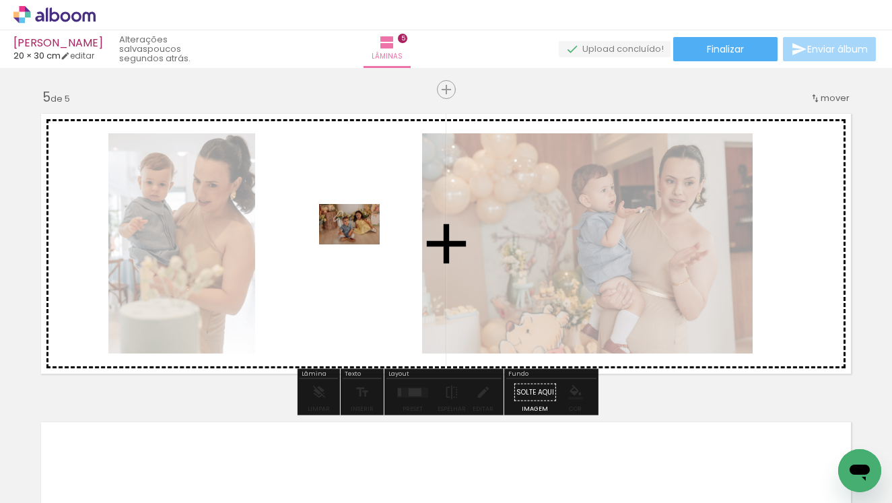
drag, startPoint x: 754, startPoint y: 463, endPoint x: 359, endPoint y: 244, distance: 451.5
click at [359, 244] on quentale-workspace at bounding box center [446, 251] width 892 height 503
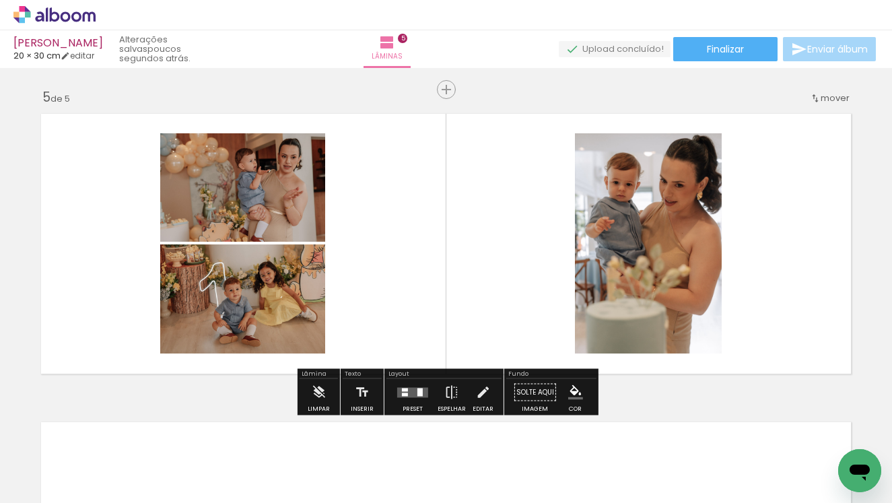
scroll to position [0, 1332]
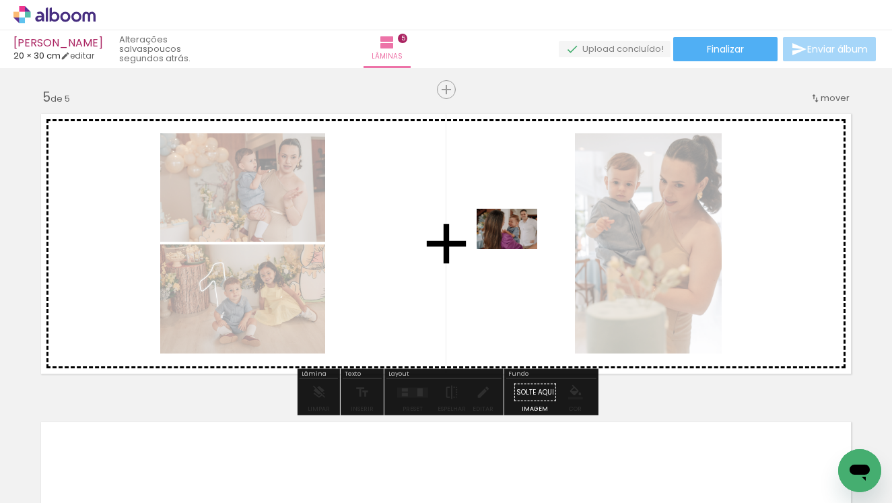
drag, startPoint x: 771, startPoint y: 464, endPoint x: 517, endPoint y: 249, distance: 332.3
click at [517, 249] on quentale-workspace at bounding box center [446, 251] width 892 height 503
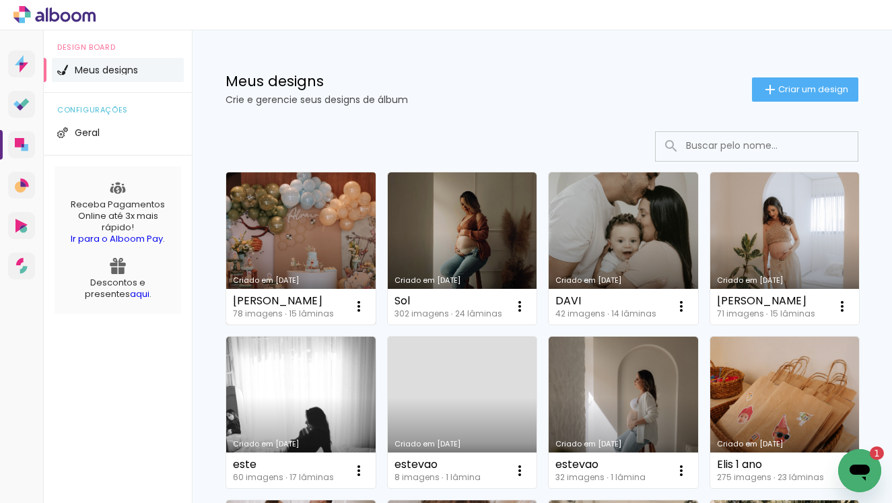
click at [240, 214] on link "Criado em [DATE]" at bounding box center [300, 248] width 149 height 152
